Goal: Task Accomplishment & Management: Manage account settings

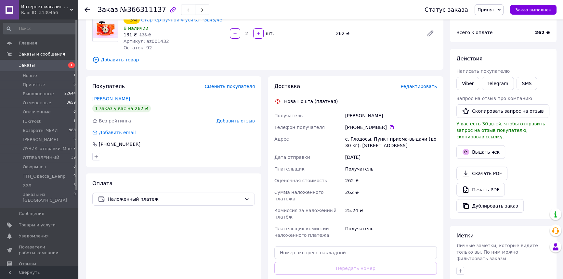
scroll to position [59, 0]
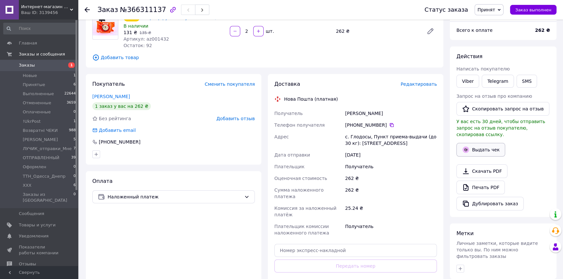
click at [490, 143] on button "Выдать чек" at bounding box center [480, 150] width 49 height 14
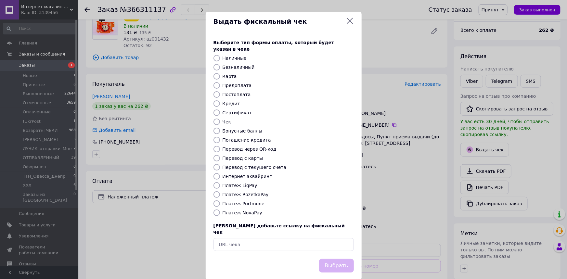
click at [246, 210] on label "Платеж NovaPay" at bounding box center [242, 212] width 40 height 5
click at [220, 209] on input "Платеж NovaPay" at bounding box center [216, 212] width 6 height 6
radio input "true"
click at [338, 259] on button "Выбрать" at bounding box center [336, 266] width 34 height 14
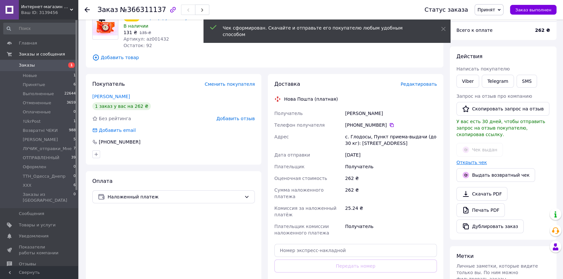
click at [464, 160] on link "Открыть чек" at bounding box center [471, 162] width 31 height 5
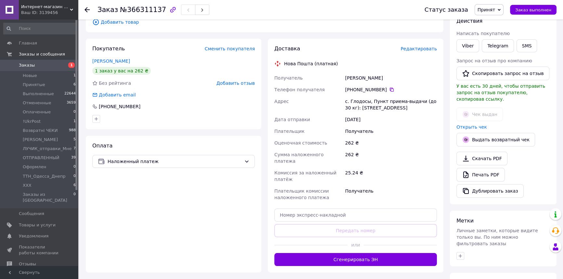
scroll to position [147, 0]
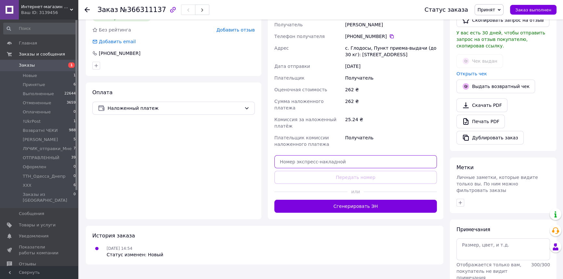
click at [316, 158] on input "text" at bounding box center [355, 161] width 162 height 13
paste input "20451269137790"
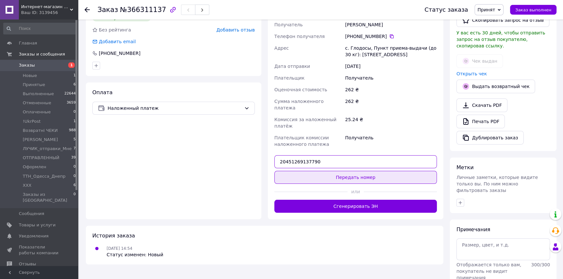
type input "20451269137790"
click at [327, 171] on button "Передать номер" at bounding box center [355, 177] width 162 height 13
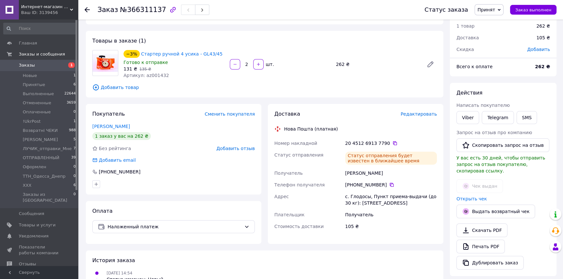
scroll to position [0, 0]
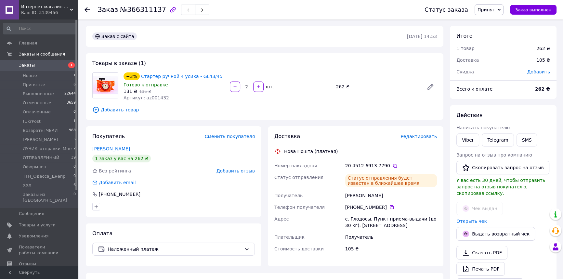
click at [491, 11] on span "Принят" at bounding box center [486, 9] width 18 height 5
click at [503, 59] on li "ОТПРАВЛЕННЫЙ" at bounding box center [502, 62] width 55 height 10
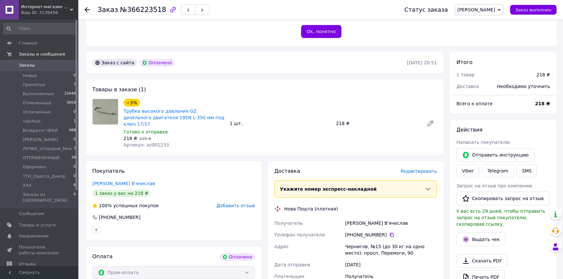
scroll to position [207, 0]
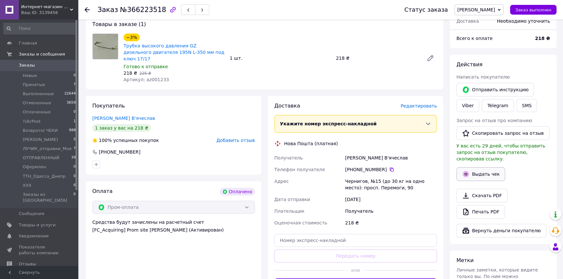
click at [495, 167] on button "Выдать чек" at bounding box center [480, 174] width 49 height 14
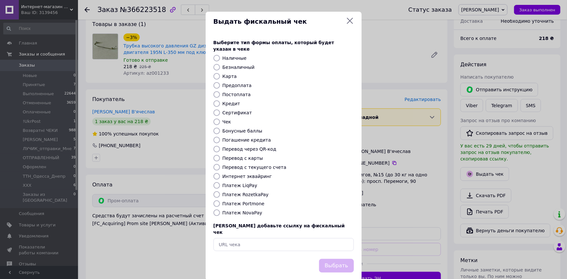
click at [259, 174] on label "Интернет эквайринг" at bounding box center [246, 176] width 49 height 5
click at [220, 173] on input "Интернет эквайринг" at bounding box center [216, 176] width 6 height 6
radio input "true"
click at [338, 259] on button "Выбрать" at bounding box center [336, 266] width 34 height 14
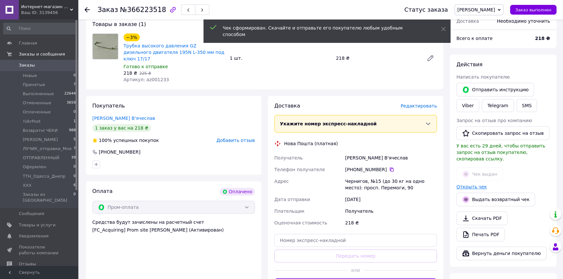
click at [477, 184] on link "Открыть чек" at bounding box center [471, 186] width 31 height 5
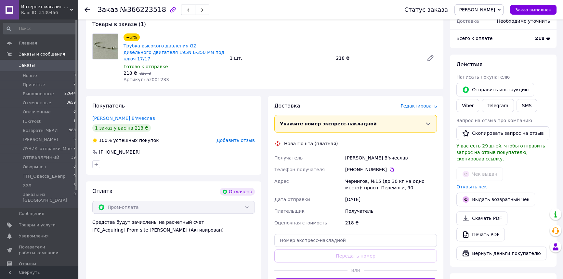
scroll to position [236, 0]
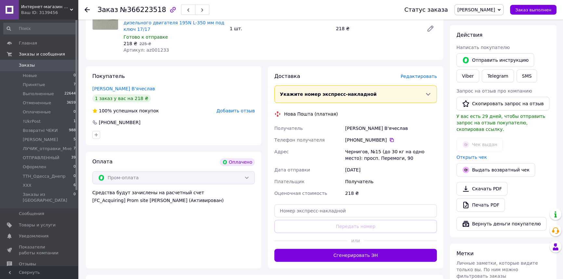
click at [293, 190] on div "Доставка Редактировать Укажите номер экспресс-накладной Обязательно введите ном…" at bounding box center [355, 167] width 162 height 189
click at [293, 204] on input "text" at bounding box center [355, 210] width 162 height 13
paste input "20451269141870"
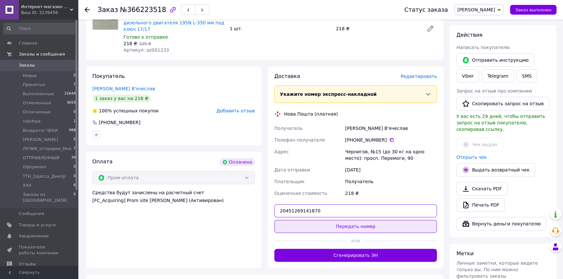
type input "20451269141870"
click at [297, 220] on button "Передать номер" at bounding box center [355, 226] width 162 height 13
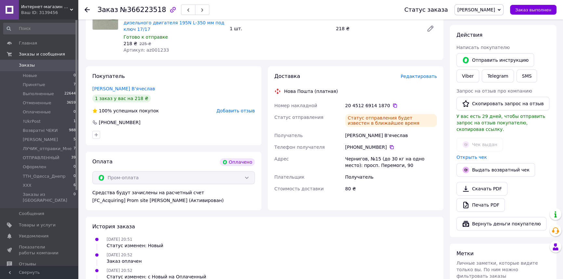
click at [484, 10] on span "[PERSON_NAME]" at bounding box center [476, 9] width 38 height 5
click at [480, 46] on li "ОТПРАВЛЕННЫЙ" at bounding box center [481, 45] width 55 height 10
click at [41, 120] on li "!UkrPost 1" at bounding box center [40, 121] width 80 height 9
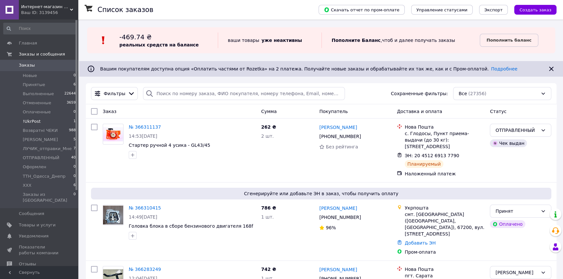
click at [41, 120] on li "!UkrPost 1" at bounding box center [40, 121] width 80 height 9
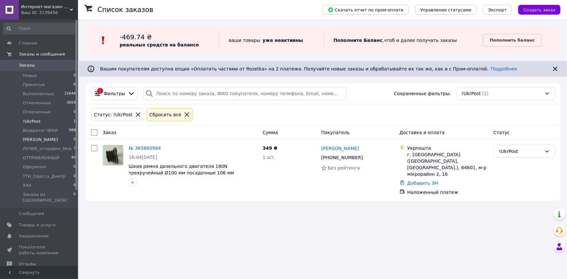
click at [44, 139] on span "[PERSON_NAME]" at bounding box center [40, 140] width 35 height 6
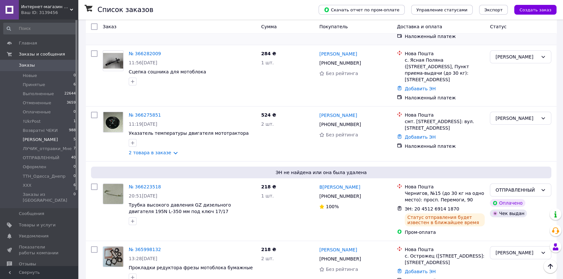
scroll to position [160, 0]
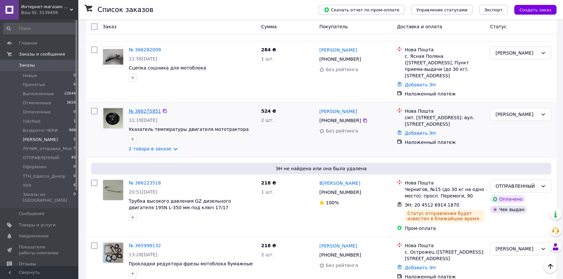
click at [144, 108] on link "№ 366275851" at bounding box center [145, 110] width 32 height 5
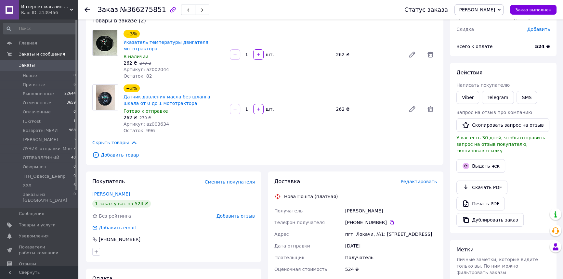
scroll to position [42, 0]
click at [139, 42] on link "Указатель температуры двигателя мототрактора" at bounding box center [165, 46] width 85 height 12
click at [155, 44] on link "Указатель температуры двигателя мототрактора" at bounding box center [165, 46] width 85 height 12
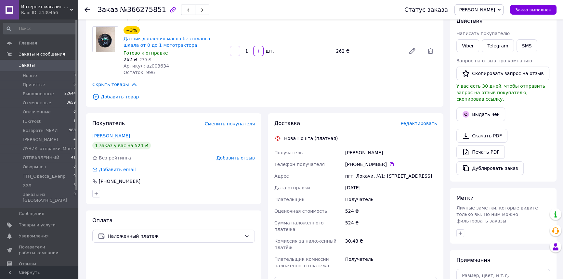
scroll to position [106, 0]
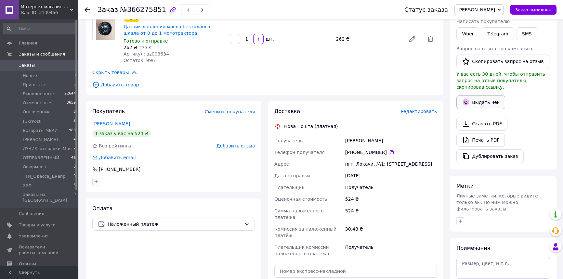
click at [486, 96] on button "Выдать чек" at bounding box center [480, 102] width 49 height 14
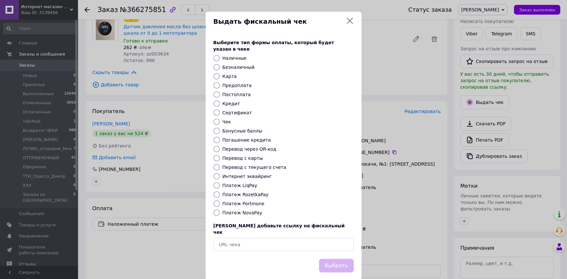
click at [250, 210] on label "Платеж NovaPay" at bounding box center [242, 212] width 40 height 5
click at [220, 209] on input "Платеж NovaPay" at bounding box center [216, 212] width 6 height 6
radio input "true"
click at [336, 259] on button "Выбрать" at bounding box center [336, 266] width 34 height 14
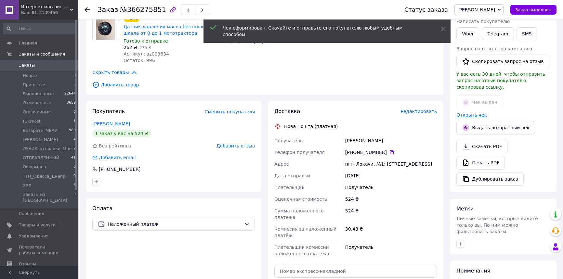
click at [476, 112] on link "Открыть чек" at bounding box center [471, 114] width 31 height 5
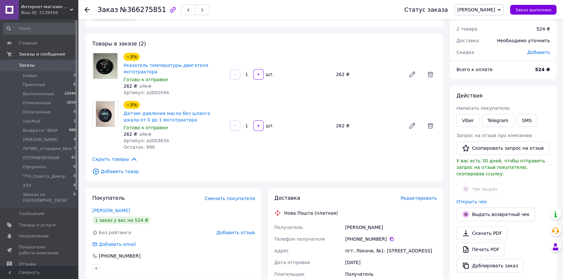
scroll to position [18, 0]
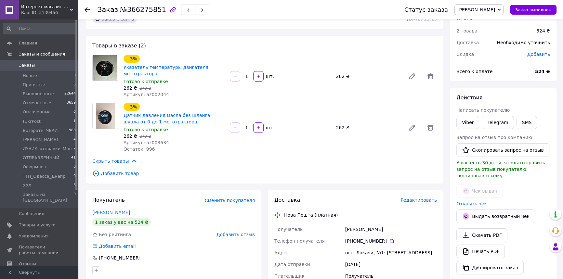
click at [132, 13] on span "№366275851" at bounding box center [143, 10] width 46 height 8
copy span "366275851"
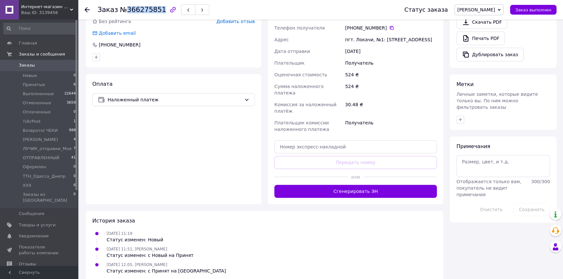
scroll to position [232, 0]
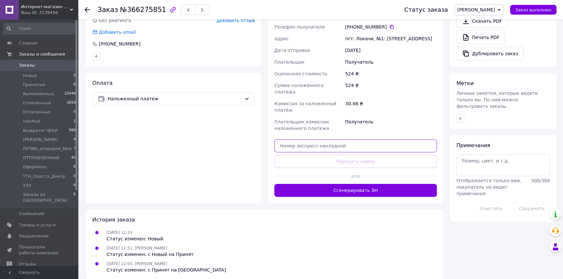
click at [334, 142] on input "text" at bounding box center [355, 145] width 162 height 13
paste input "20451269152816"
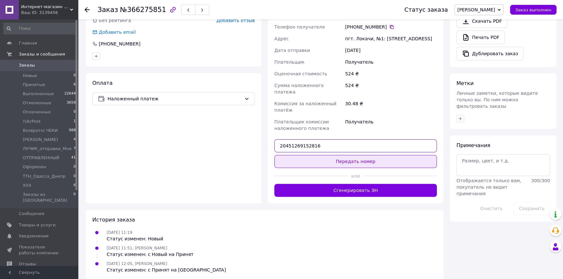
type input "20451269152816"
click at [326, 155] on button "Передать номер" at bounding box center [355, 161] width 162 height 13
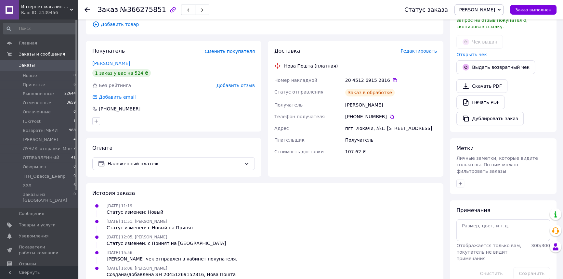
scroll to position [178, 0]
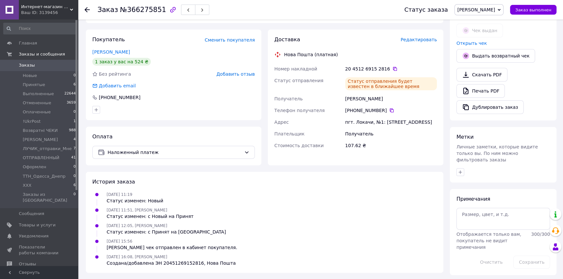
click at [481, 10] on span "[PERSON_NAME]" at bounding box center [476, 9] width 38 height 5
click at [477, 43] on li "ОТПРАВЛЕННЫЙ" at bounding box center [481, 45] width 55 height 10
click at [53, 137] on span "[PERSON_NAME]" at bounding box center [40, 140] width 35 height 6
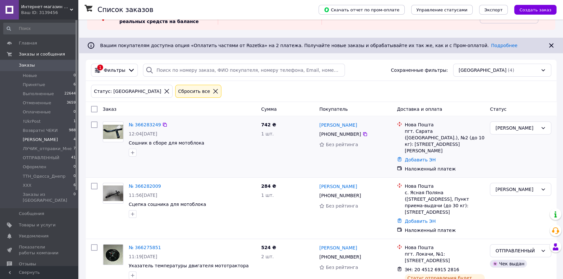
scroll to position [81, 0]
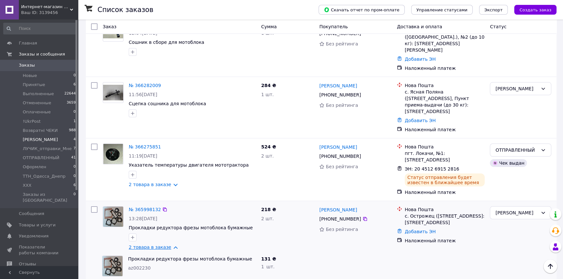
scroll to position [133, 0]
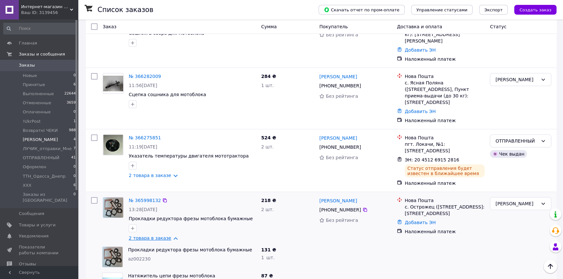
click at [171, 235] on link "2 товара в заказе" at bounding box center [150, 237] width 43 height 5
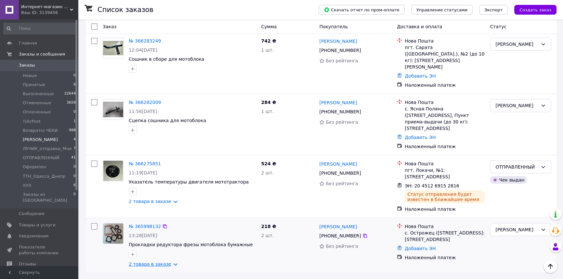
scroll to position [81, 0]
